Goal: Find specific page/section: Find specific page/section

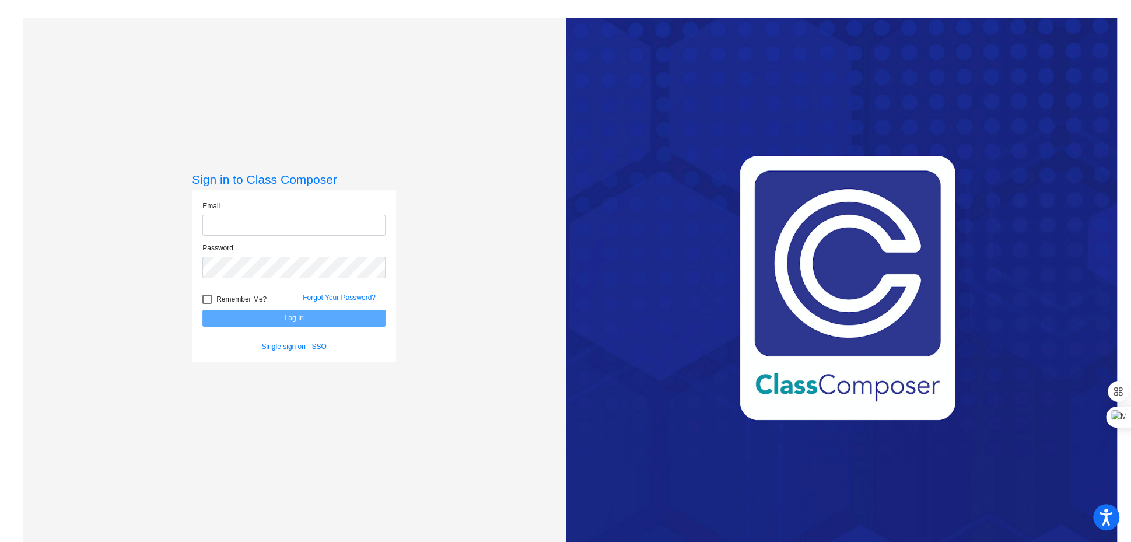
type input "[EMAIL_ADDRESS][DOMAIN_NAME]"
click at [314, 316] on button "Log In" at bounding box center [293, 318] width 183 height 17
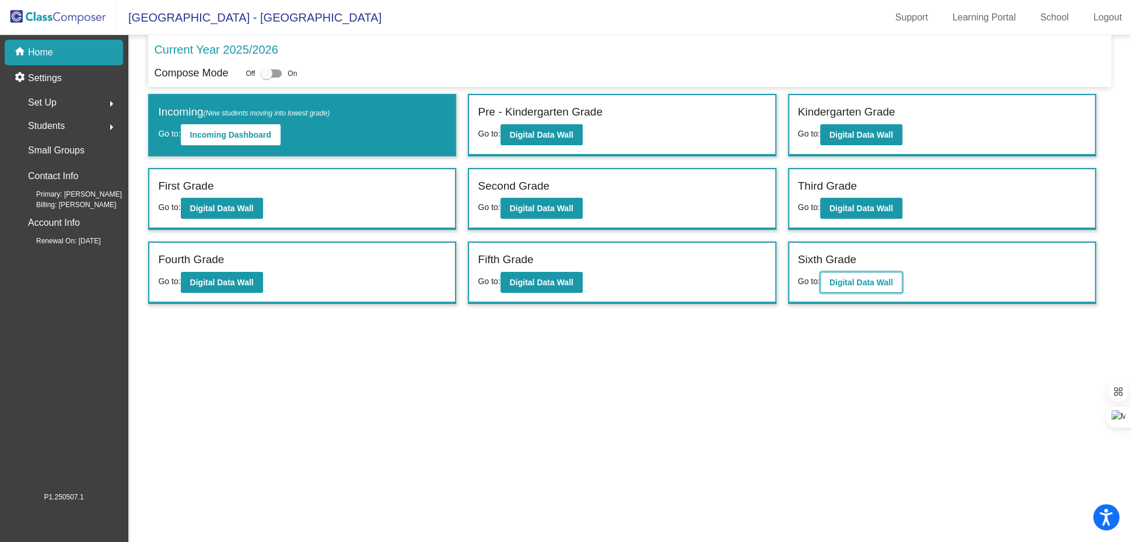
click at [848, 280] on b "Digital Data Wall" at bounding box center [861, 282] width 64 height 9
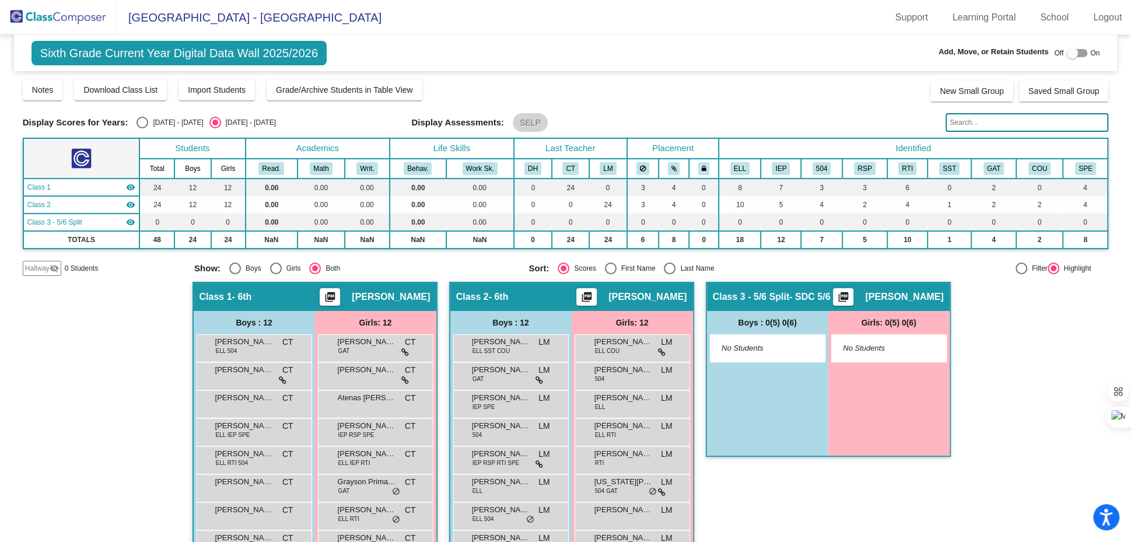
click at [65, 16] on img at bounding box center [58, 17] width 117 height 34
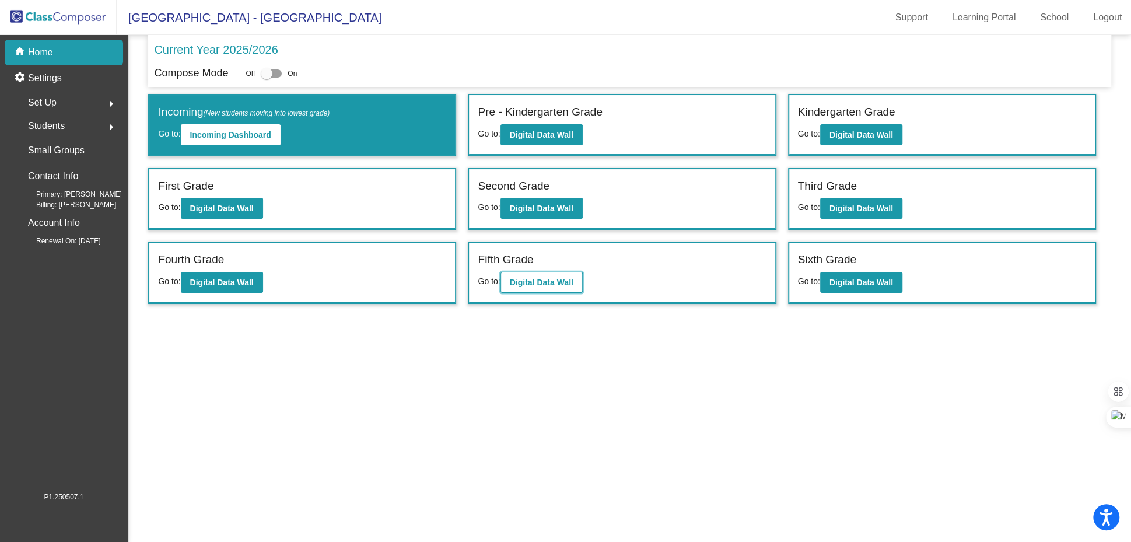
click at [526, 282] on b "Digital Data Wall" at bounding box center [542, 282] width 64 height 9
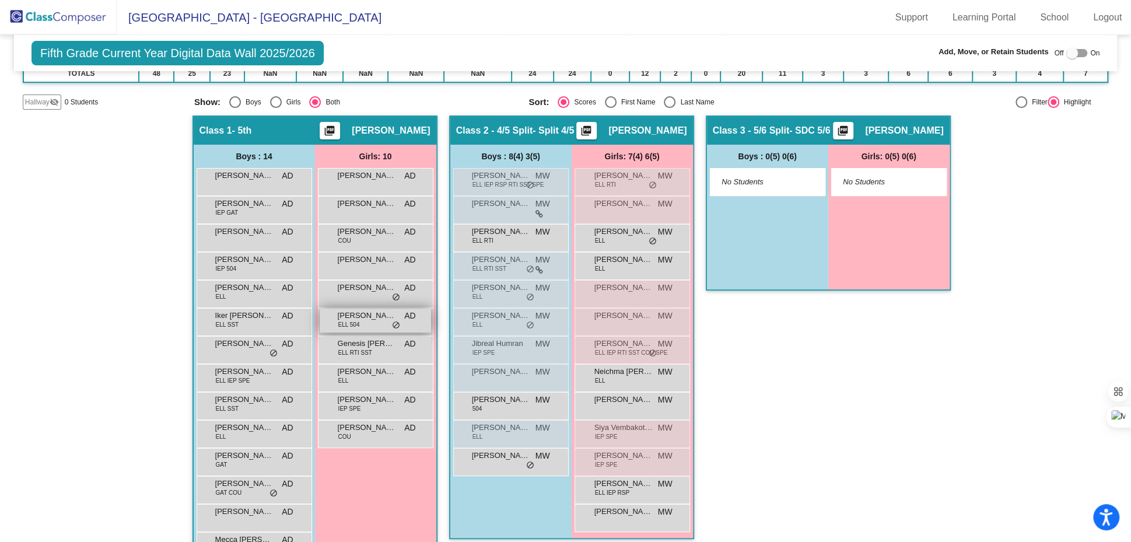
scroll to position [202, 0]
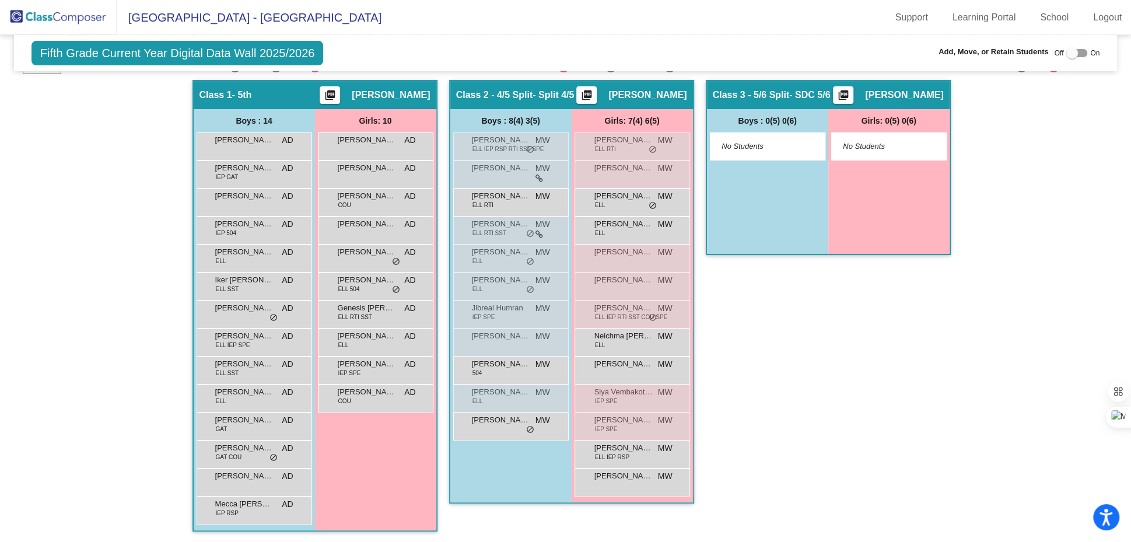
click at [75, 17] on img at bounding box center [58, 17] width 117 height 34
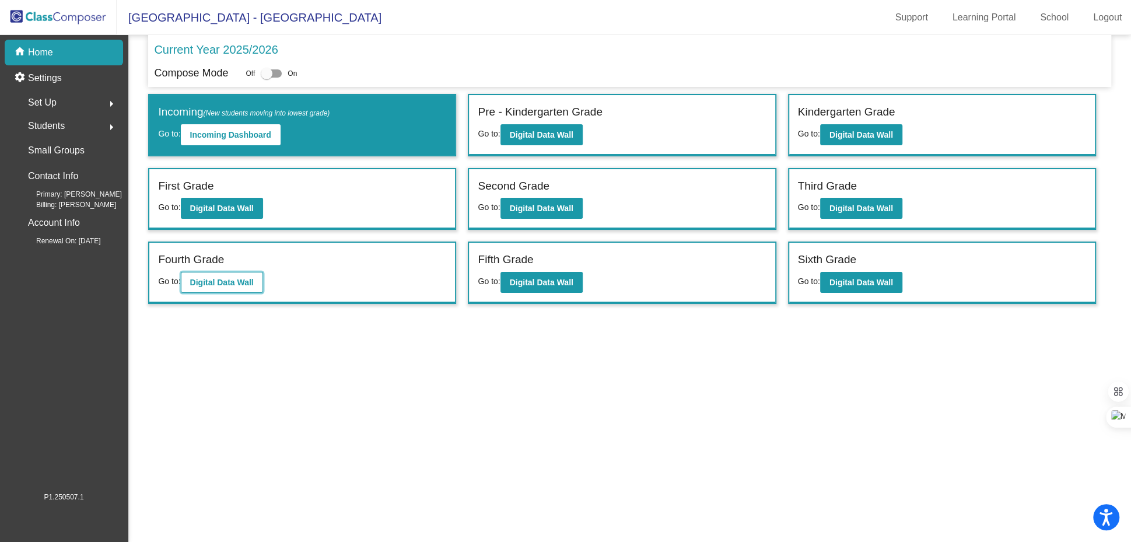
click at [225, 284] on b "Digital Data Wall" at bounding box center [222, 282] width 64 height 9
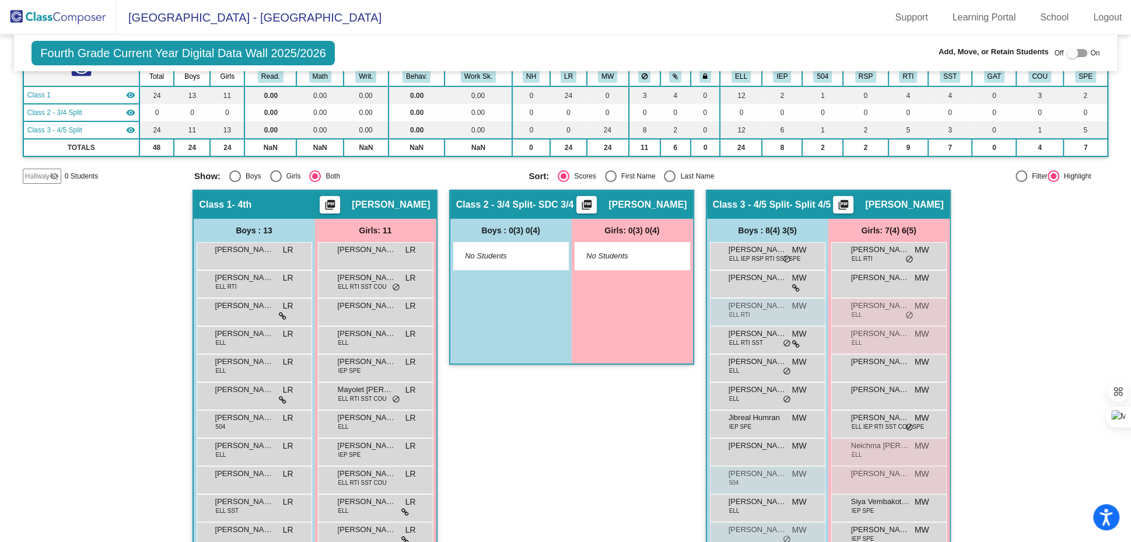
scroll to position [122, 0]
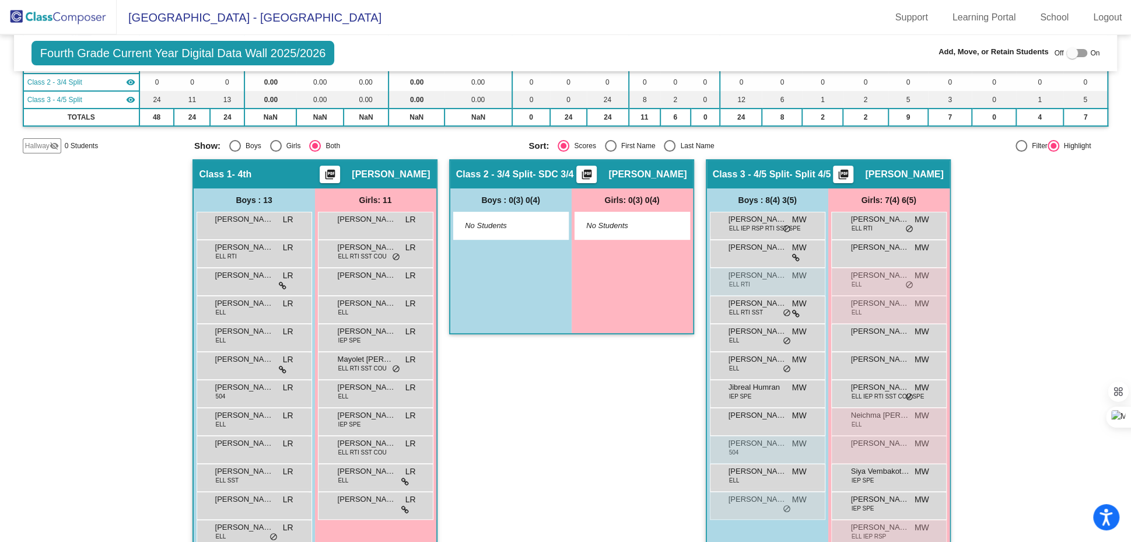
click at [82, 15] on img at bounding box center [58, 17] width 117 height 34
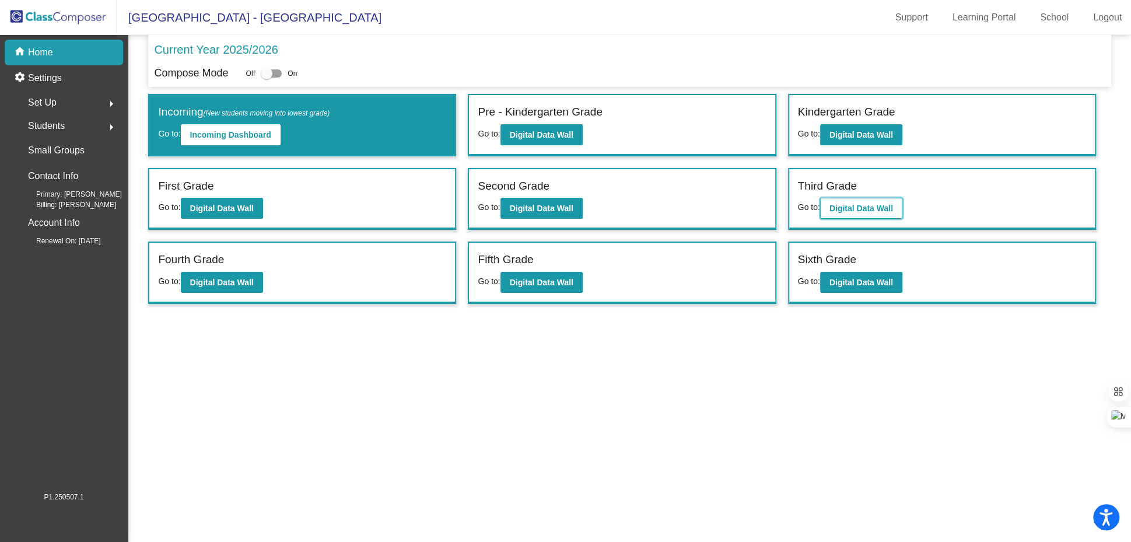
click at [866, 211] on b "Digital Data Wall" at bounding box center [861, 208] width 64 height 9
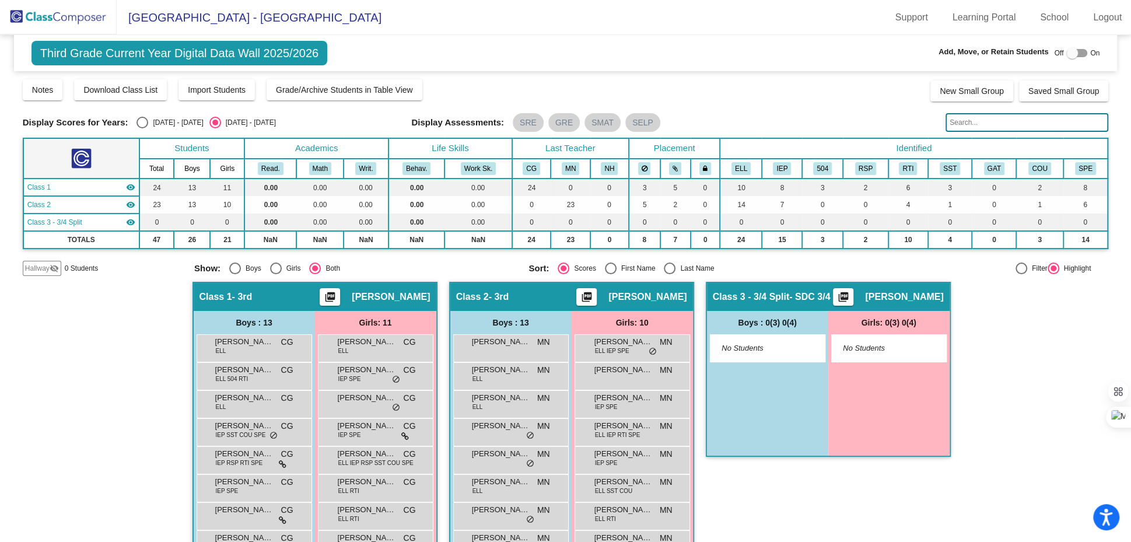
click at [71, 58] on span "Third Grade Current Year Digital Data Wall 2025/2026" at bounding box center [179, 53] width 296 height 24
click at [72, 19] on img at bounding box center [58, 17] width 117 height 34
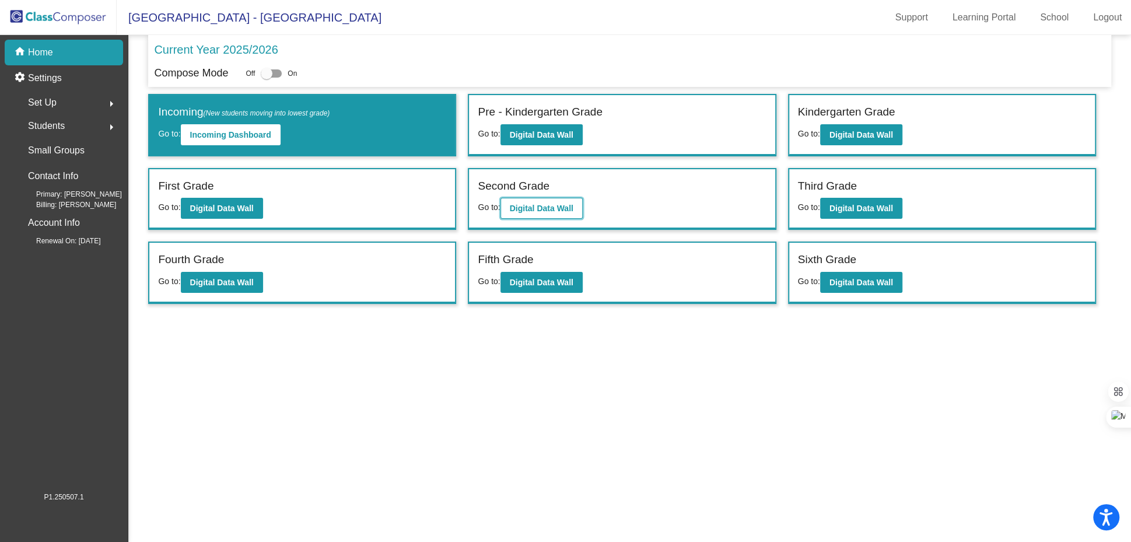
click at [542, 204] on b "Digital Data Wall" at bounding box center [542, 208] width 64 height 9
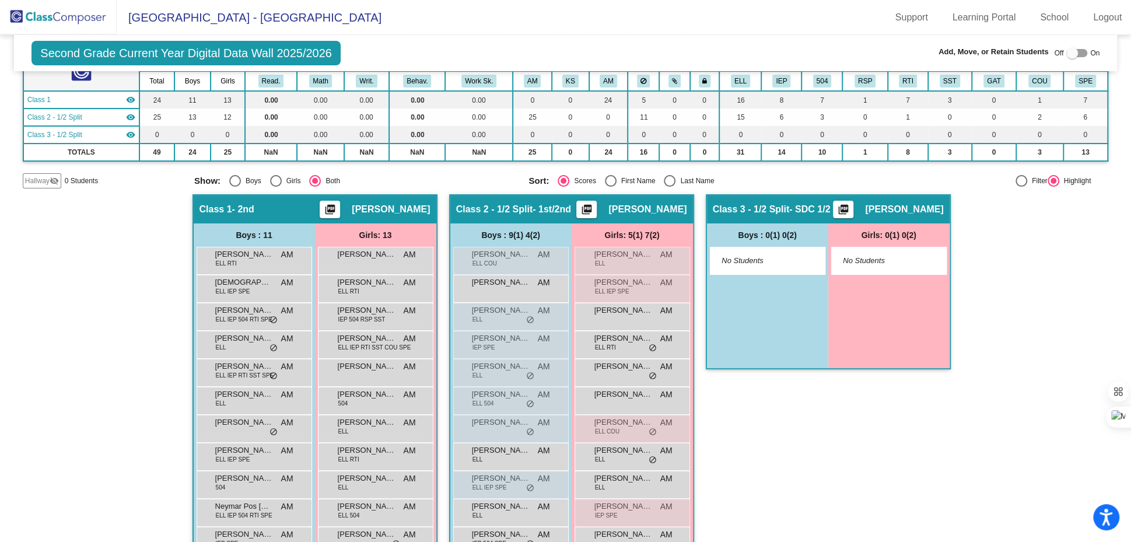
scroll to position [98, 0]
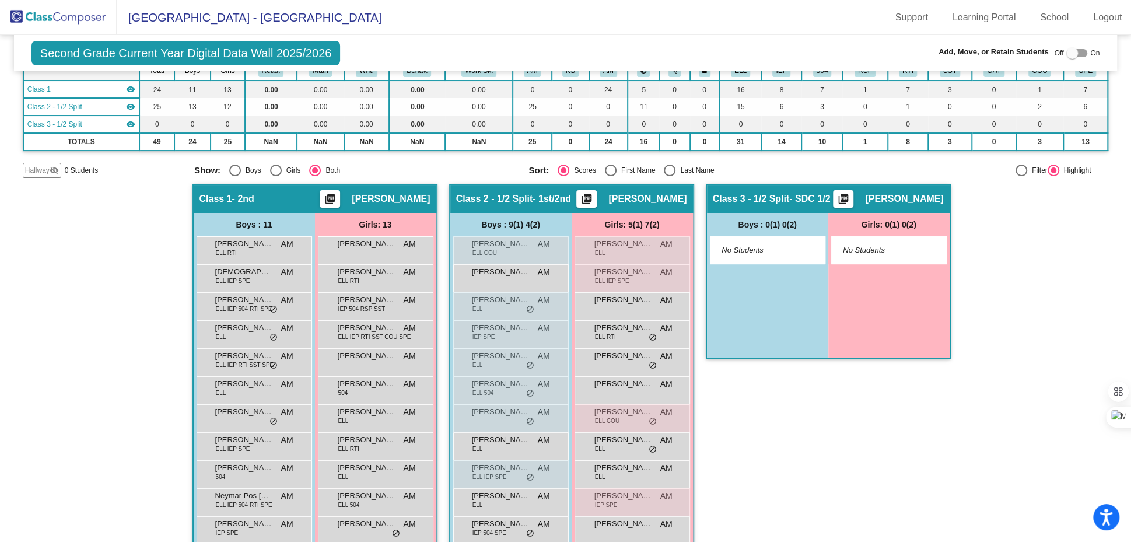
click at [58, 13] on img at bounding box center [58, 17] width 117 height 34
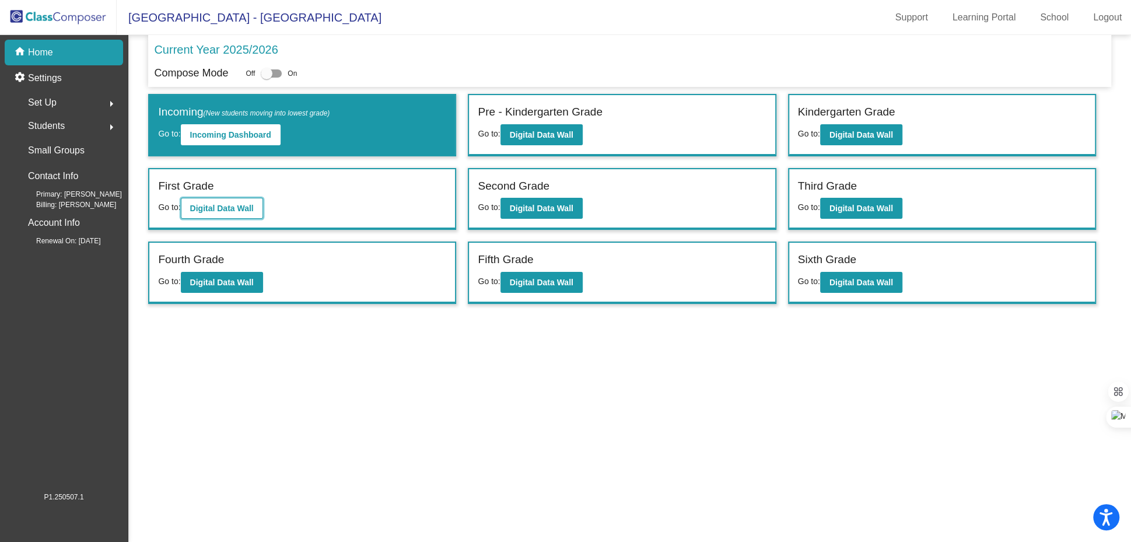
click at [215, 210] on b "Digital Data Wall" at bounding box center [222, 208] width 64 height 9
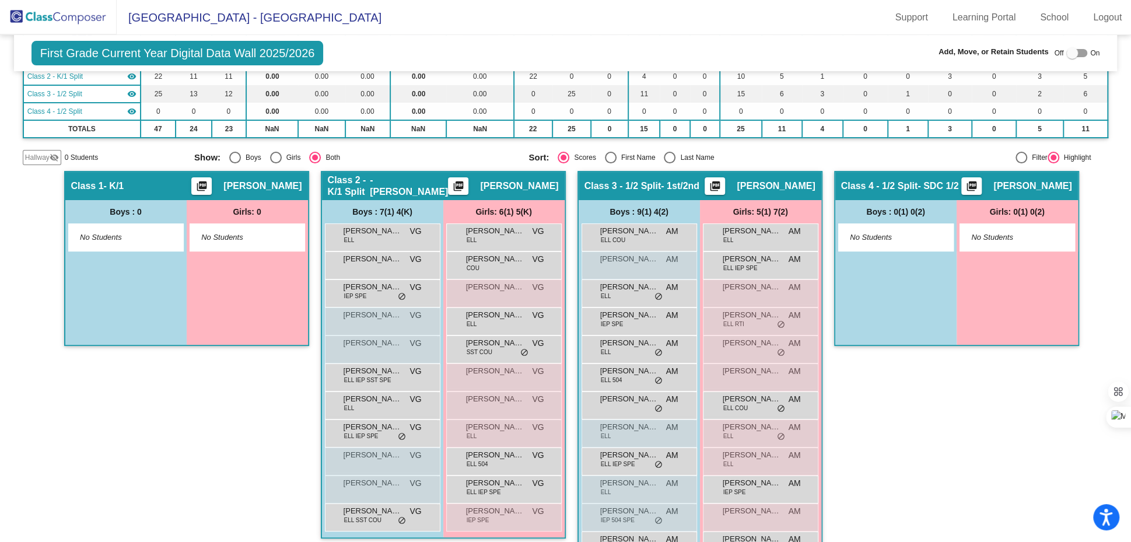
scroll to position [191, 0]
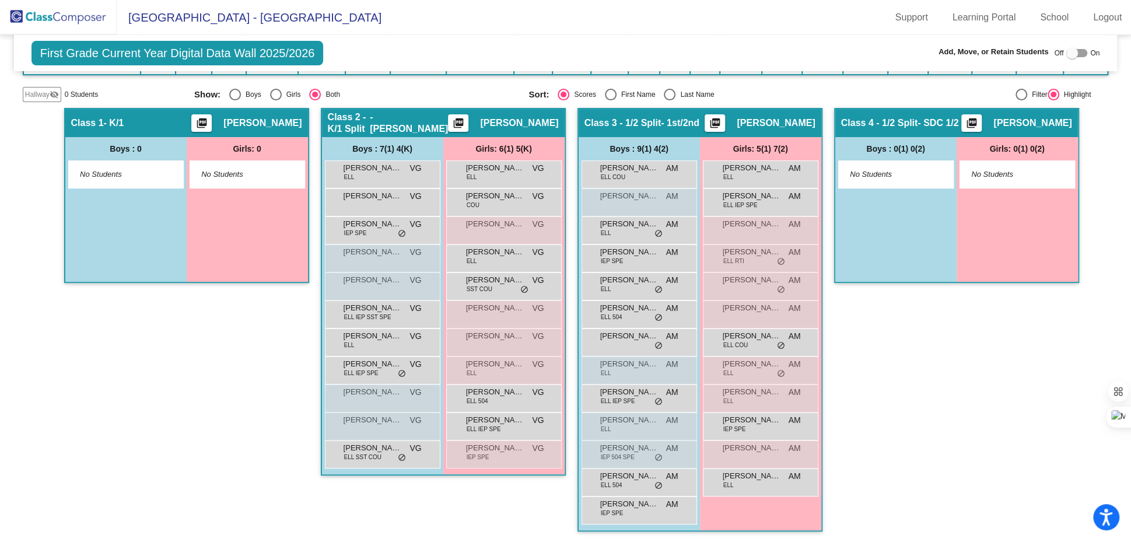
click at [63, 15] on img at bounding box center [58, 17] width 117 height 34
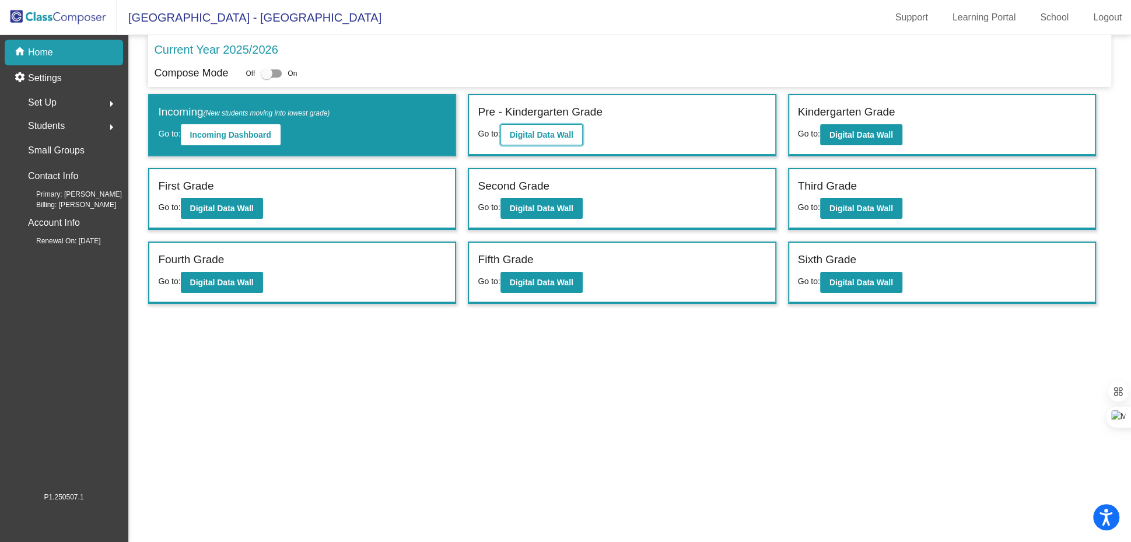
click at [572, 132] on b "Digital Data Wall" at bounding box center [542, 134] width 64 height 9
